Goal: Information Seeking & Learning: Check status

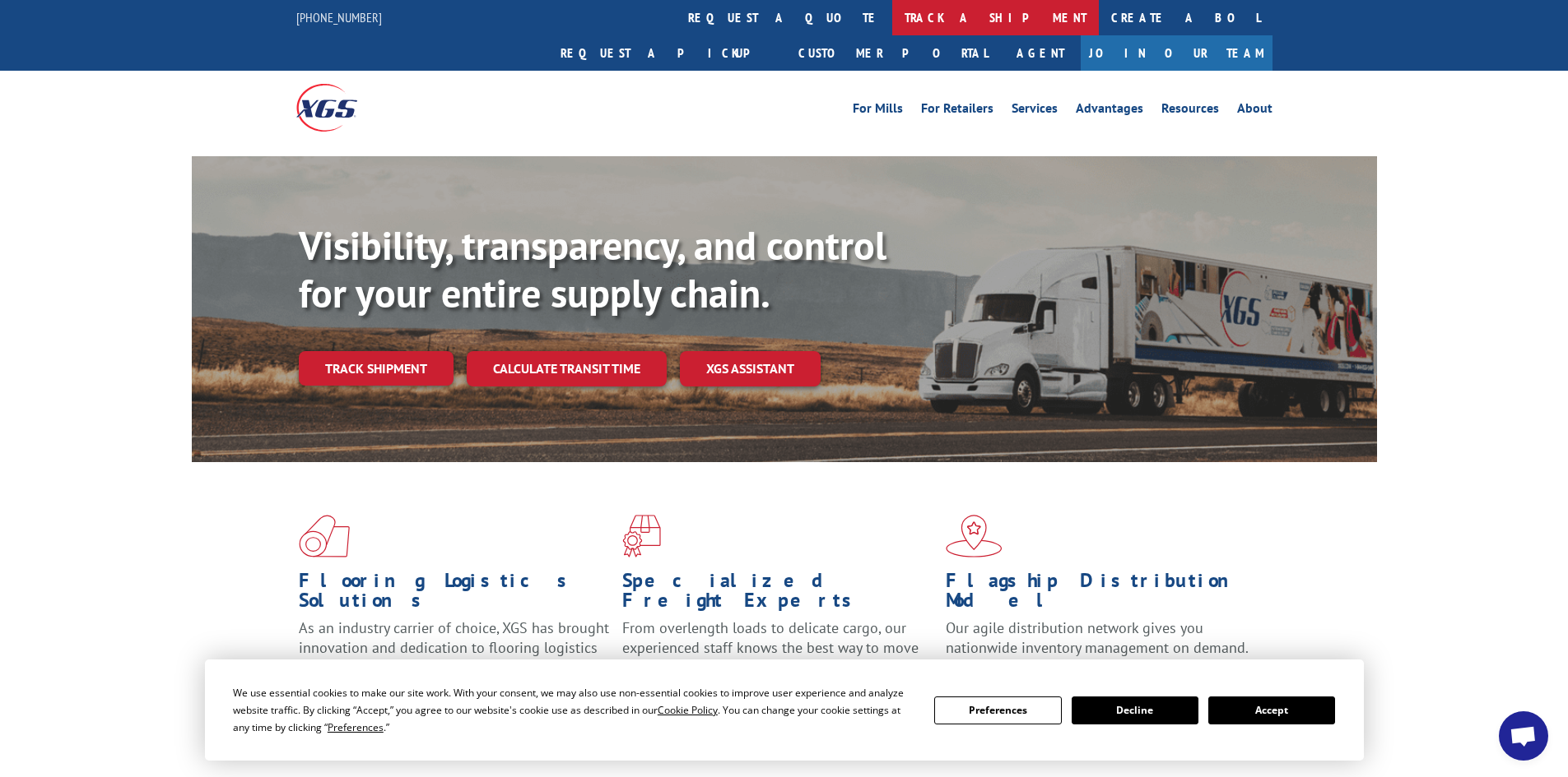
click at [892, 14] on link "track a shipment" at bounding box center [995, 18] width 206 height 35
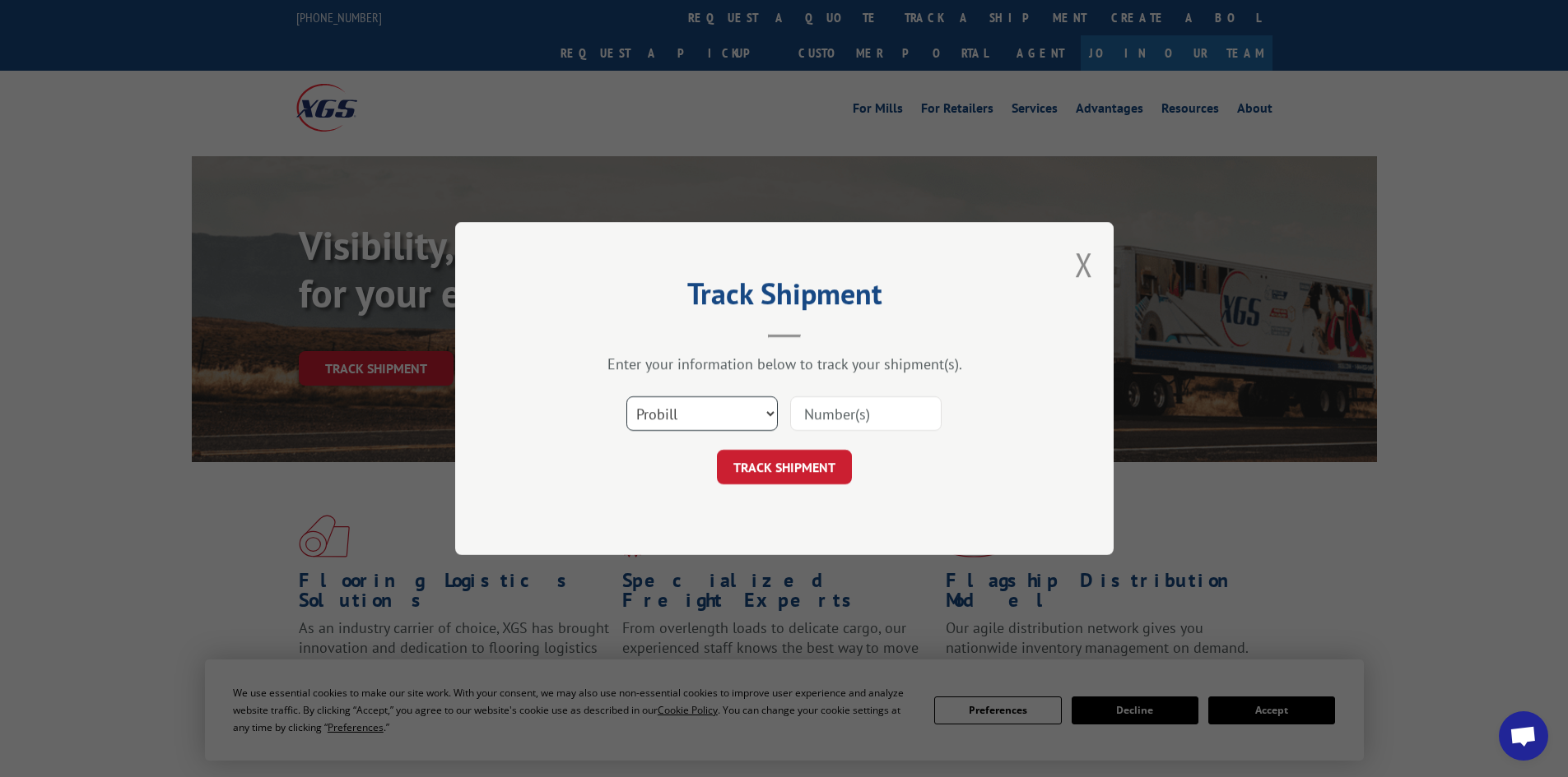
drag, startPoint x: 670, startPoint y: 415, endPoint x: 654, endPoint y: 404, distance: 19.4
click at [671, 415] on select "Select category... Probill BOL PO" at bounding box center [702, 414] width 152 height 34
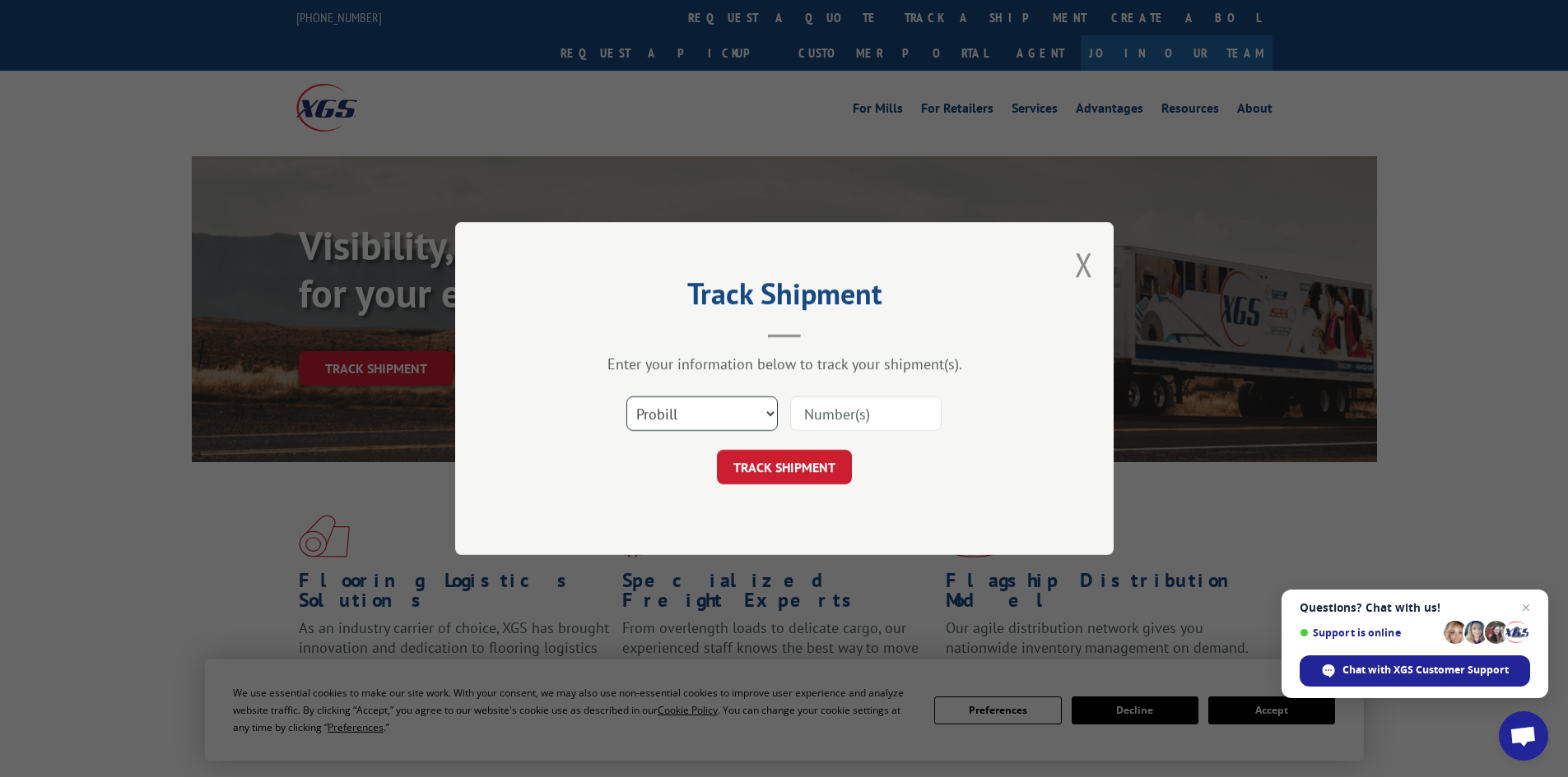
select select "po"
click at [626, 397] on select "Select category... Probill BOL PO" at bounding box center [702, 414] width 152 height 34
click at [814, 411] on input at bounding box center [866, 414] width 152 height 34
paste input "25509267"
type input "25509267"
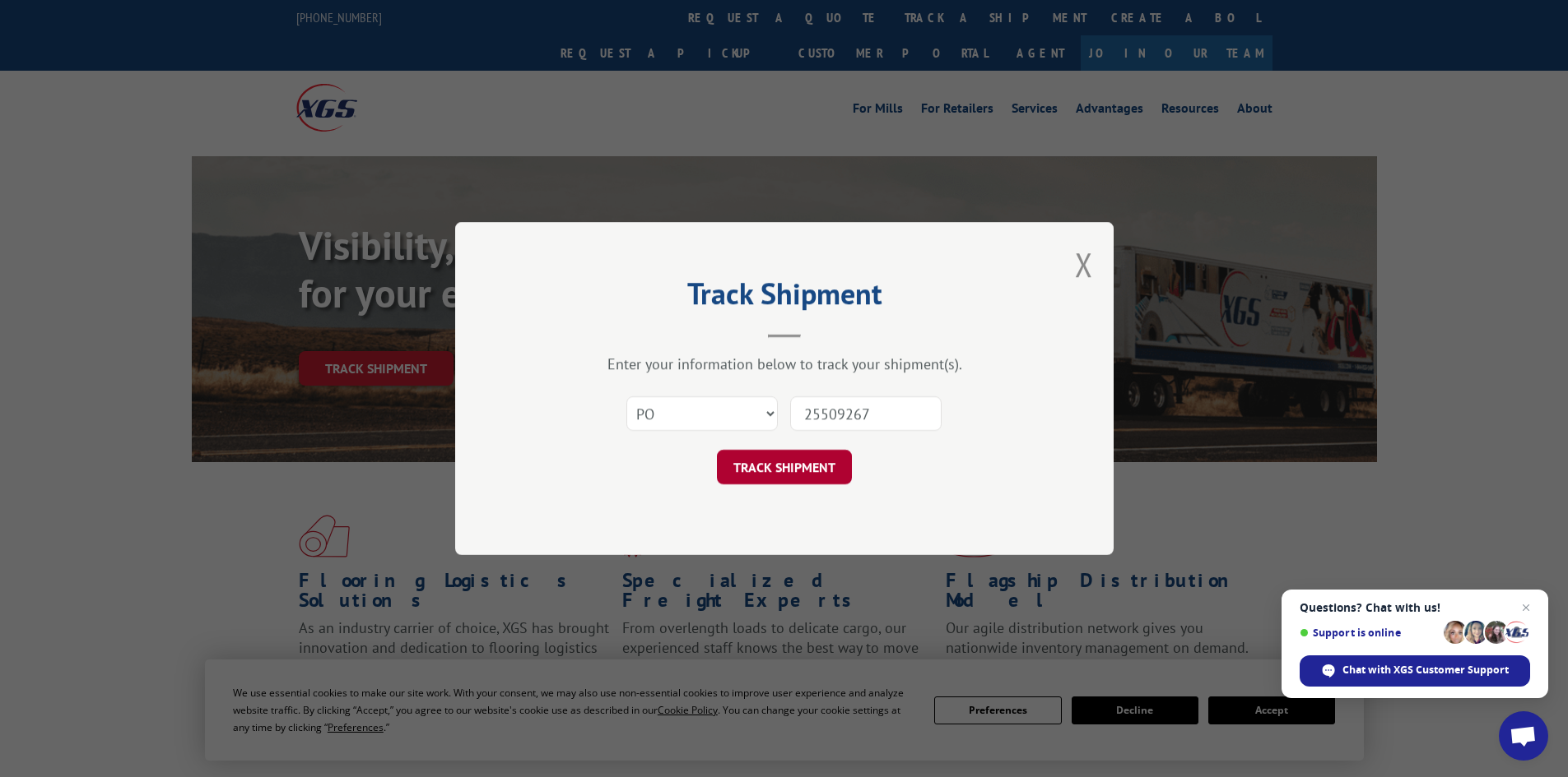
click at [768, 466] on button "TRACK SHIPMENT" at bounding box center [784, 467] width 135 height 34
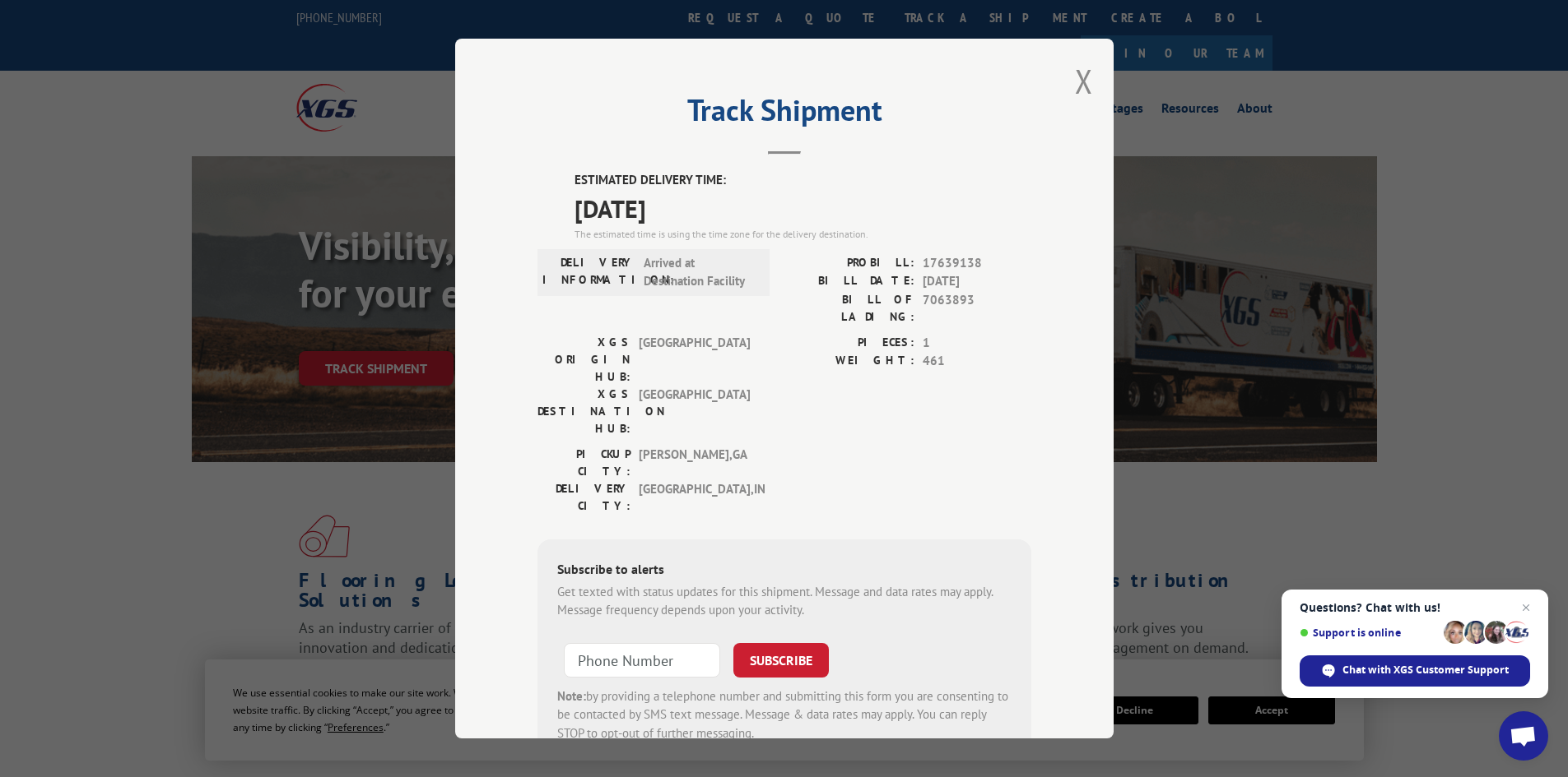
click at [797, 352] on label "WEIGHT:" at bounding box center [849, 361] width 130 height 19
click at [1075, 78] on button "Close modal" at bounding box center [1084, 80] width 19 height 43
